Goal: Entertainment & Leisure: Consume media (video, audio)

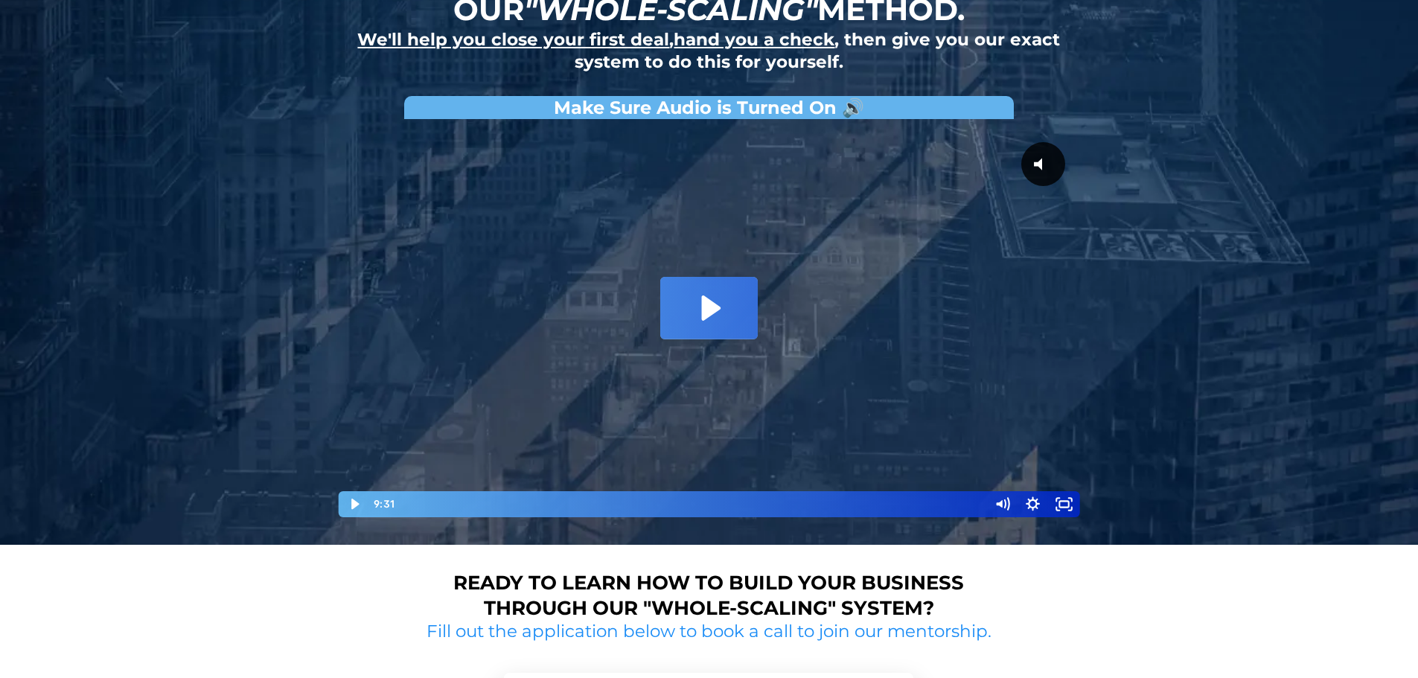
scroll to position [144, 0]
click at [349, 493] on icon "Play Video" at bounding box center [354, 504] width 37 height 31
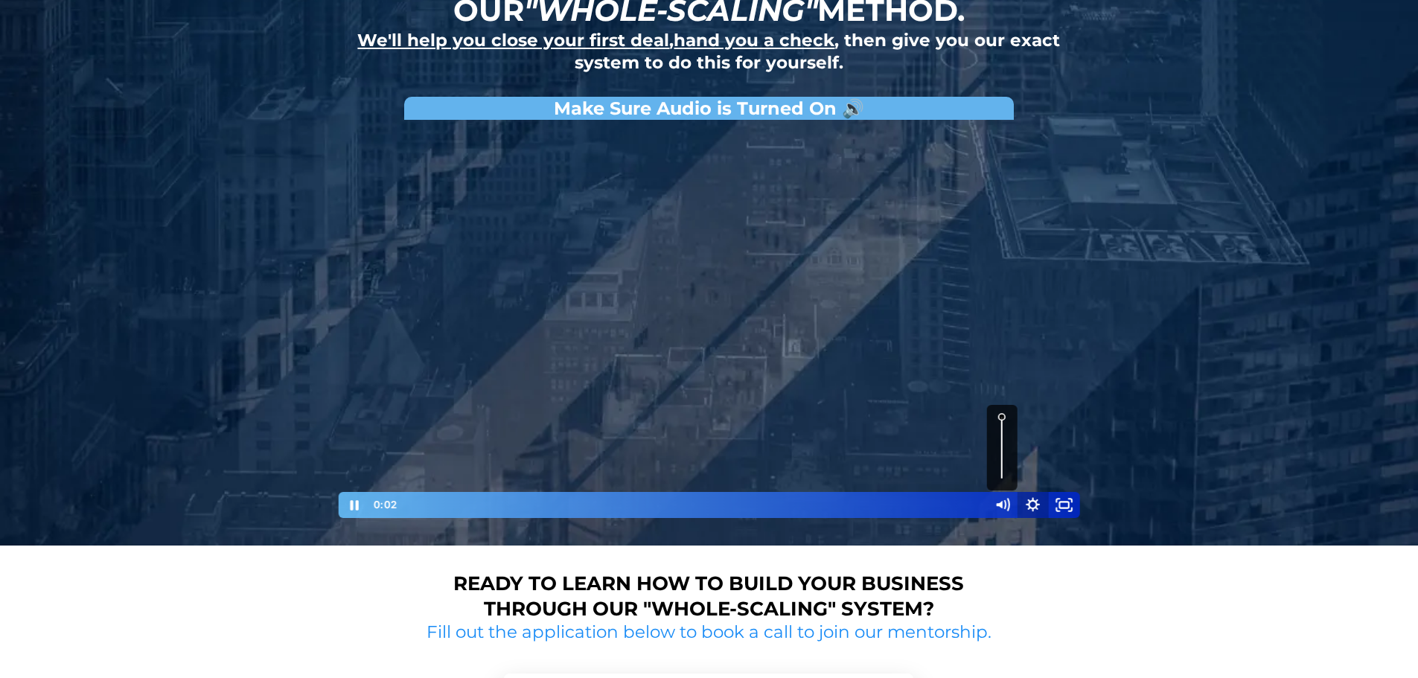
click at [1034, 507] on icon "Show settings menu" at bounding box center [1032, 504] width 14 height 14
click at [1037, 450] on span "1x" at bounding box center [1044, 451] width 54 height 26
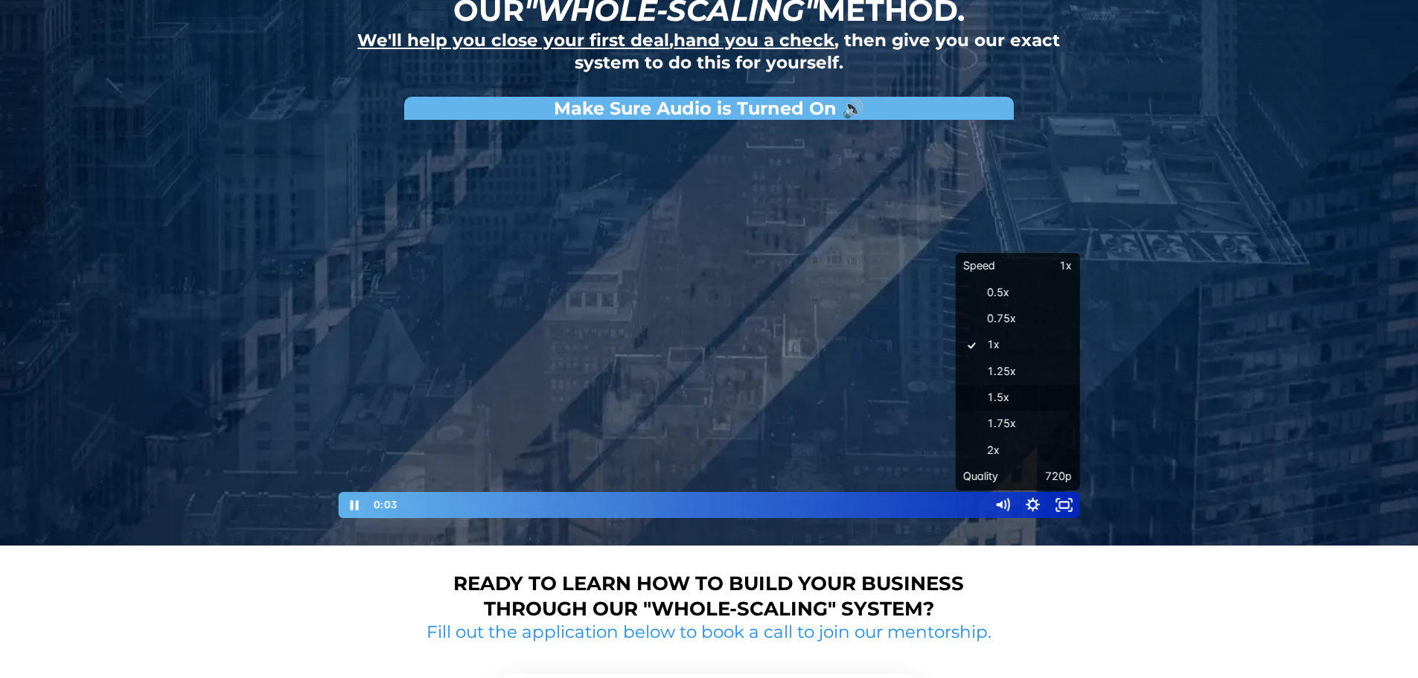
click at [1031, 389] on label "1.5x" at bounding box center [1017, 398] width 124 height 27
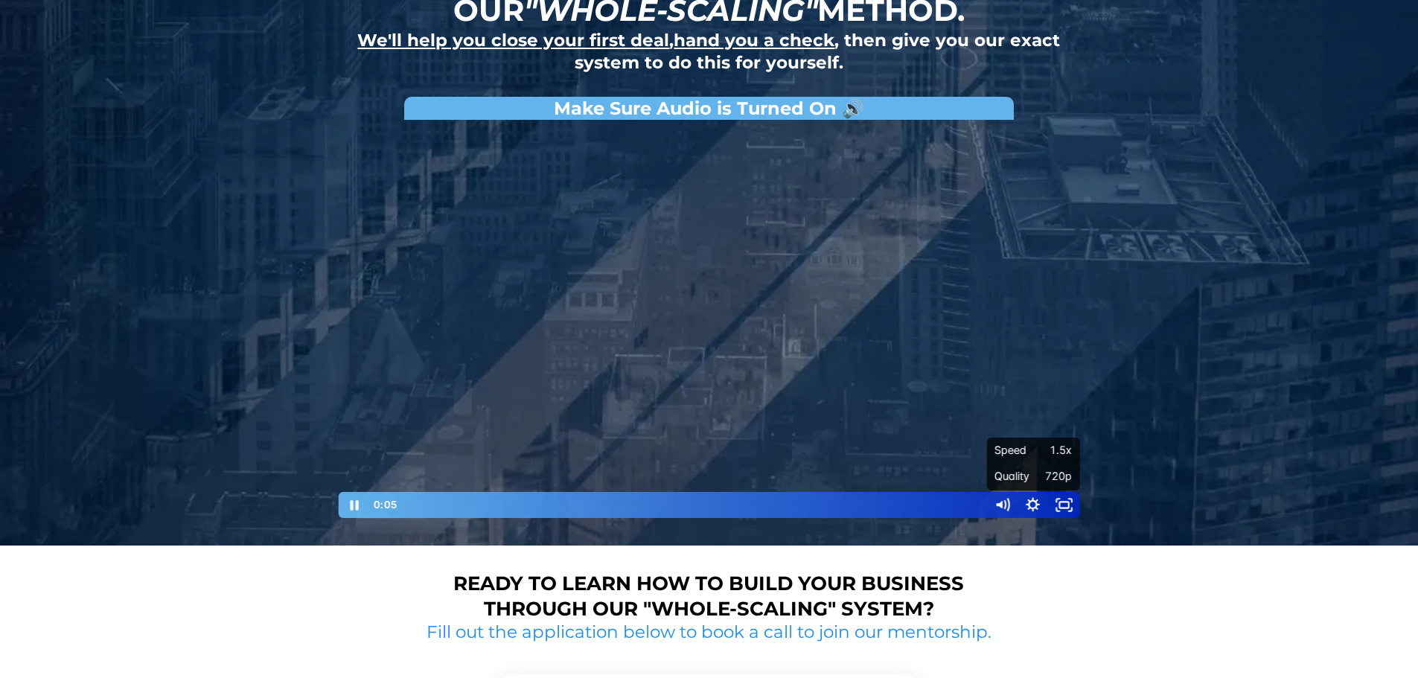
click at [787, 389] on div at bounding box center [709, 323] width 744 height 392
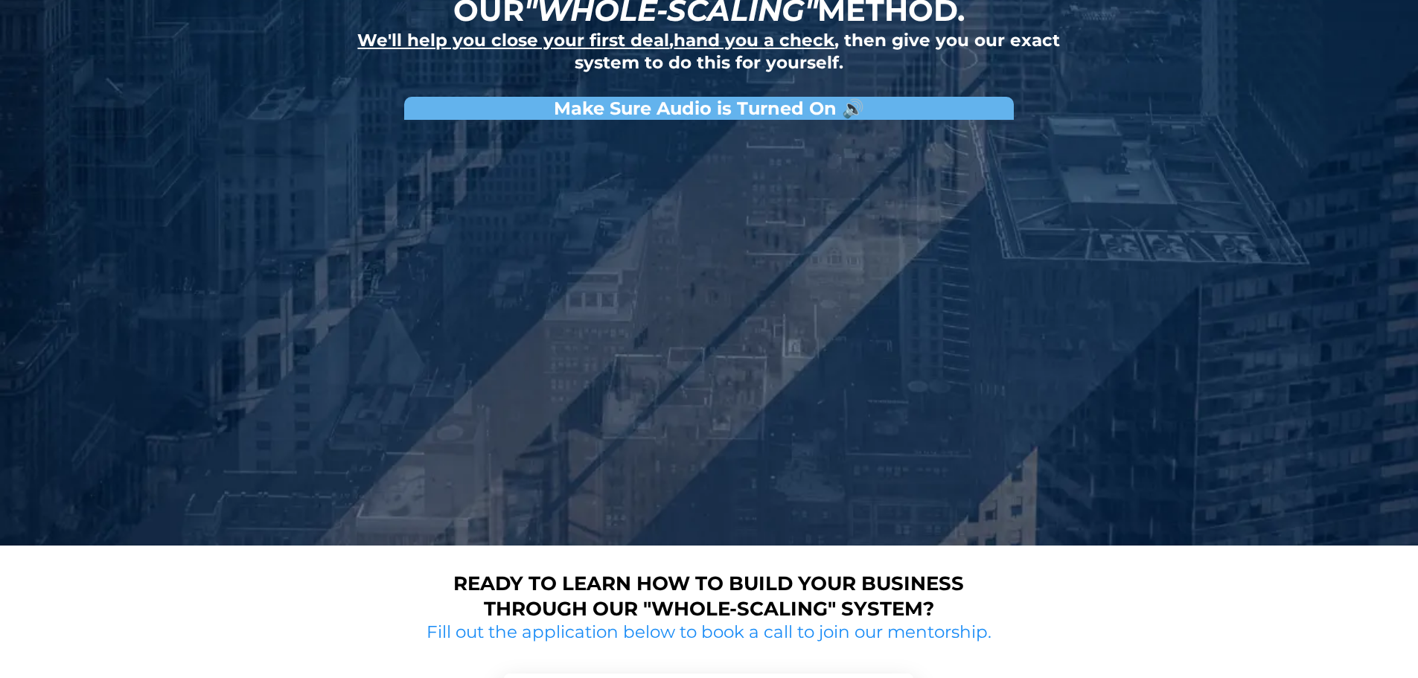
click at [337, 127] on button "Pause: David Choi - Whole-Scaling VSL V.2 (short)" at bounding box center [337, 127] width 1 height 1
click at [337, 127] on button "Play Video: David Choi - Whole-Scaling VSL V.2 (short)" at bounding box center [337, 127] width 1 height 1
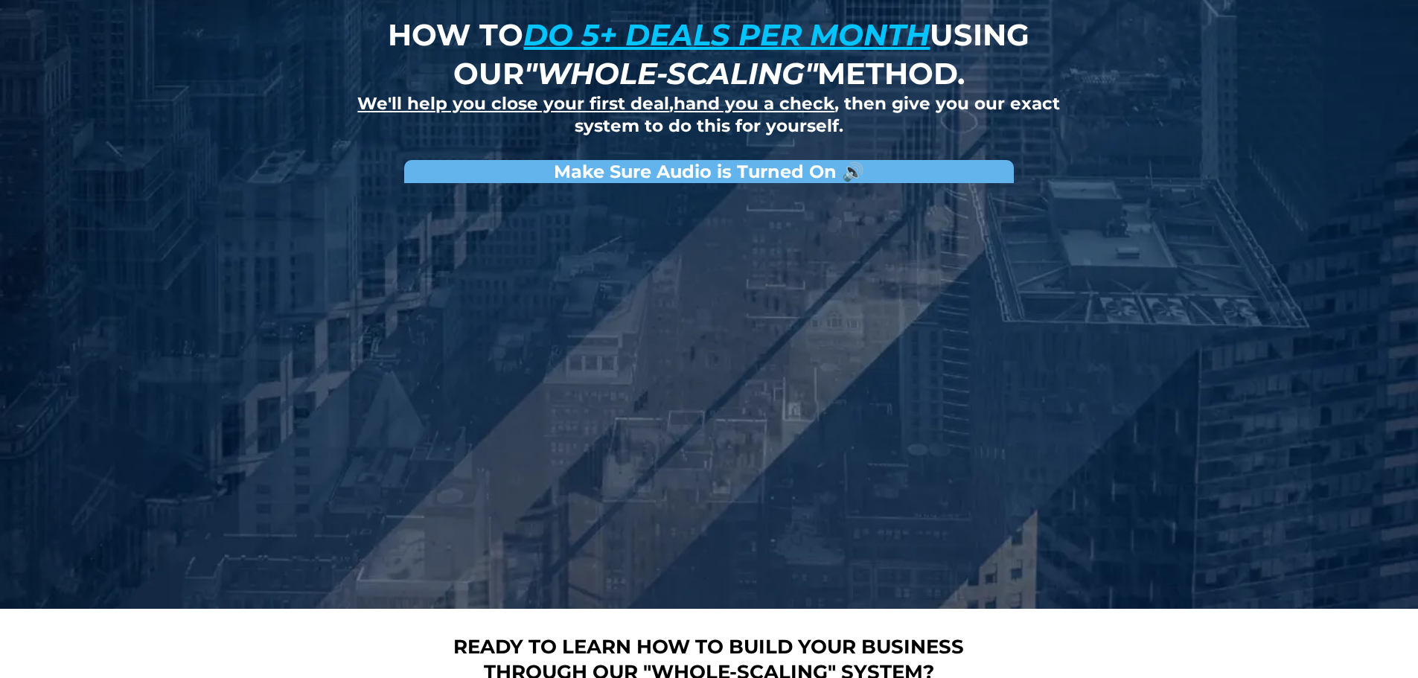
scroll to position [0, 0]
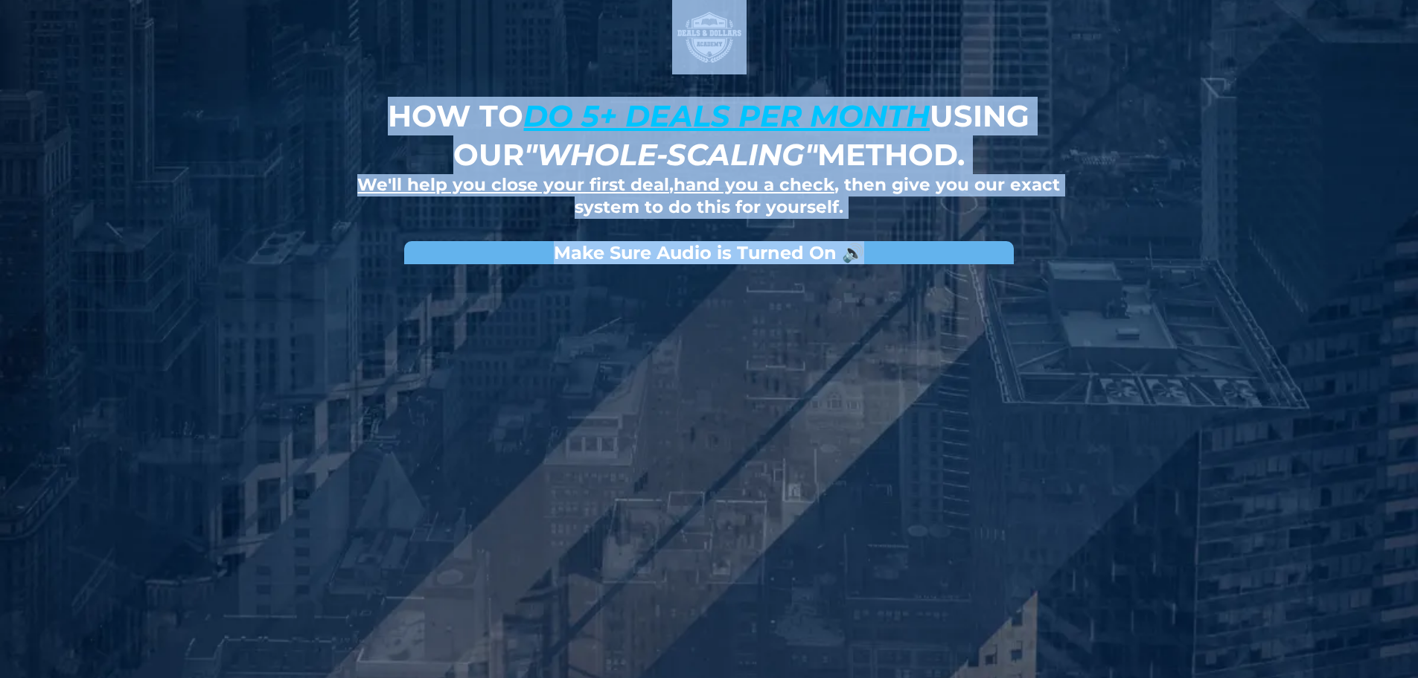
drag, startPoint x: 830, startPoint y: 196, endPoint x: 1051, endPoint y: 243, distance: 225.9
click at [1050, 243] on div "How to do 5+ deals per month using our "whole-scaling" method. We'll help you c…" at bounding box center [709, 345] width 871 height 690
click at [1072, 235] on div "Make Sure Audio is Turned On 🔊" at bounding box center [709, 458] width 766 height 464
